Goal: Task Accomplishment & Management: Use online tool/utility

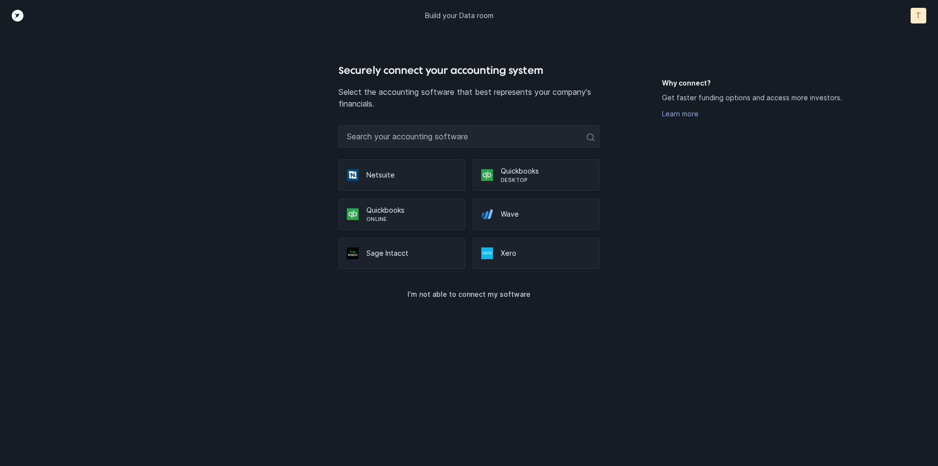
click at [513, 177] on p "Desktop" at bounding box center [546, 180] width 90 height 8
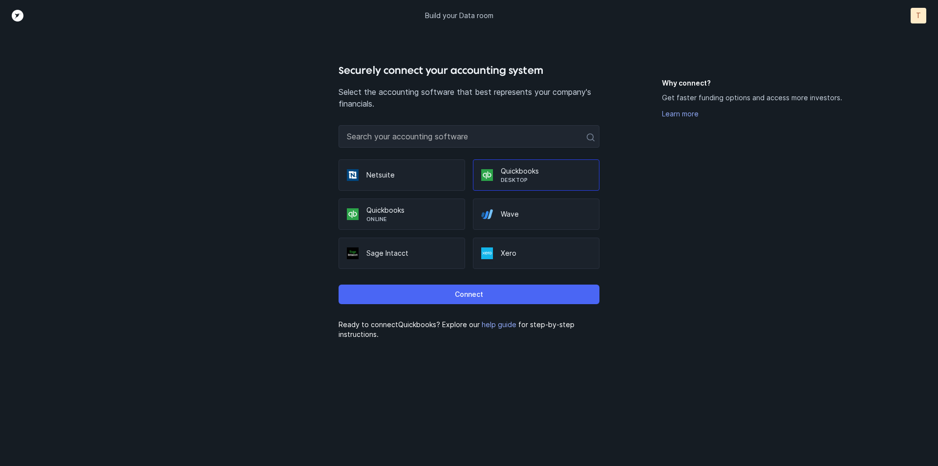
click at [470, 291] on p "Connect" at bounding box center [469, 294] width 28 height 12
